Goal: Task Accomplishment & Management: Use online tool/utility

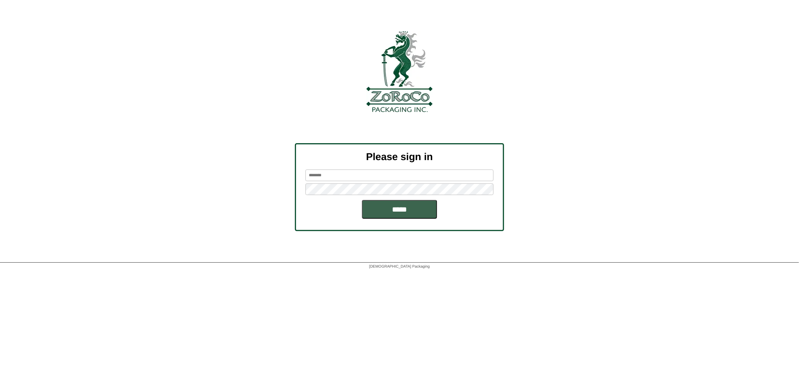
click at [357, 174] on input "text" at bounding box center [399, 176] width 188 height 12
type input "******"
click at [389, 206] on input "*****" at bounding box center [399, 209] width 75 height 19
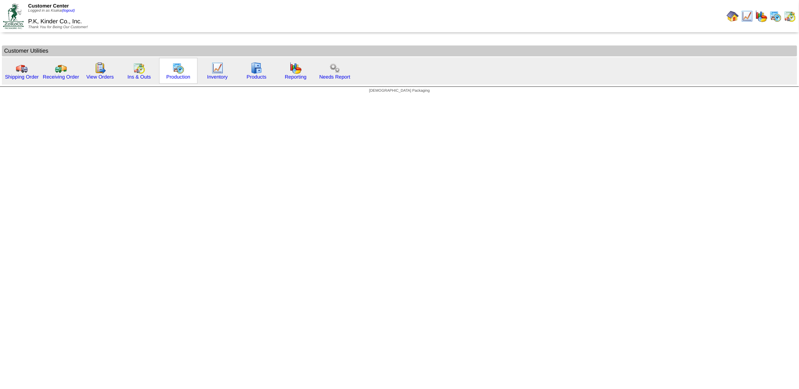
click at [173, 70] on img at bounding box center [178, 68] width 12 height 12
